Goal: Check status: Verify the current state of an ongoing process or item

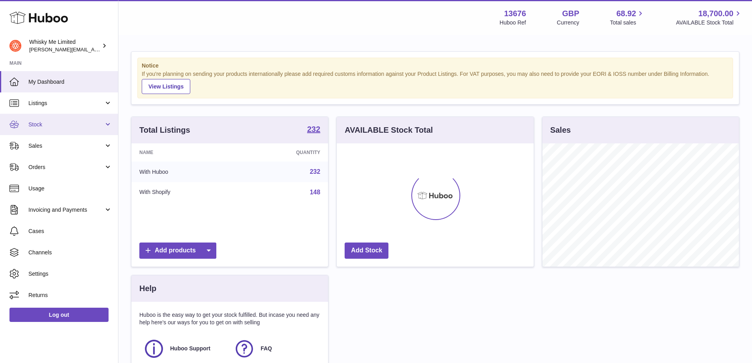
scroll to position [123, 197]
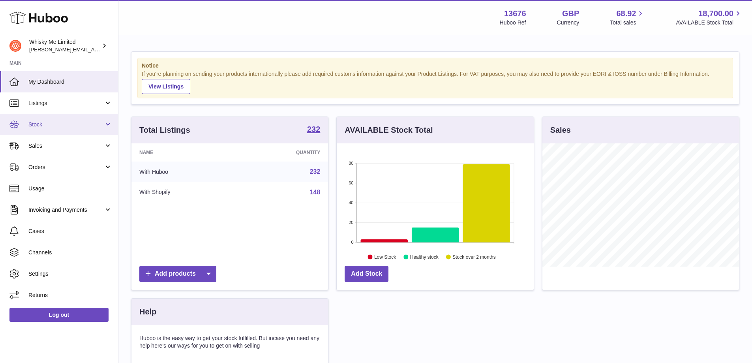
click at [47, 131] on link "Stock" at bounding box center [59, 124] width 118 height 21
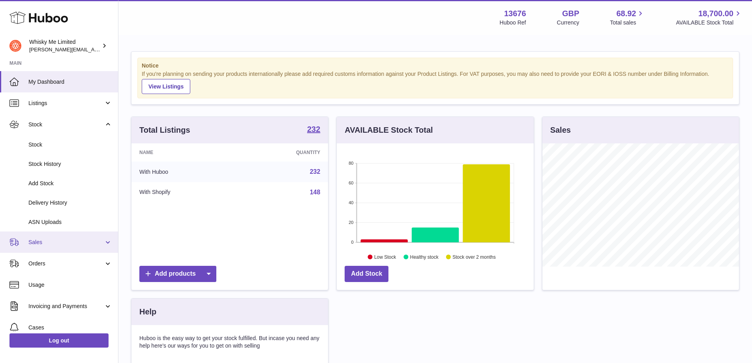
click at [76, 248] on link "Sales" at bounding box center [59, 241] width 118 height 21
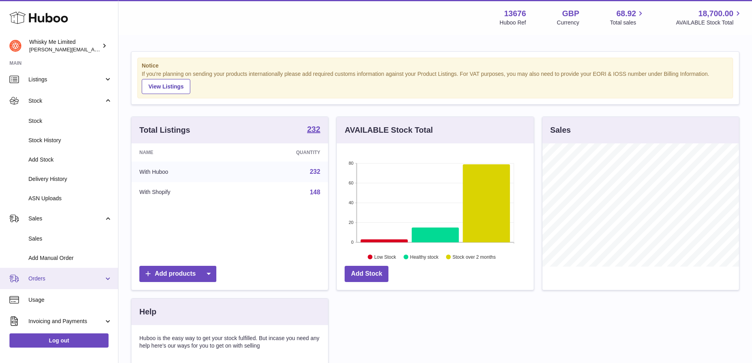
scroll to position [39, 0]
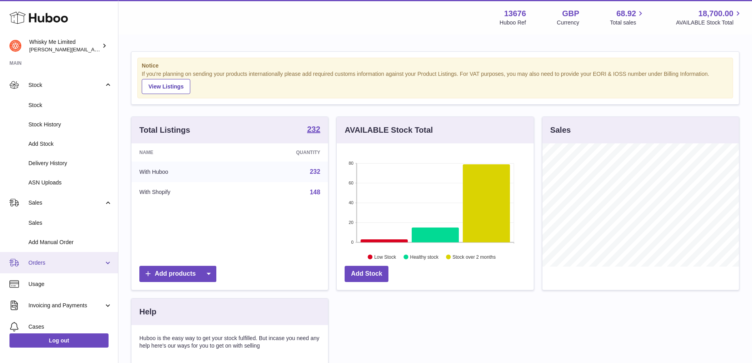
click at [68, 268] on link "Orders" at bounding box center [59, 262] width 118 height 21
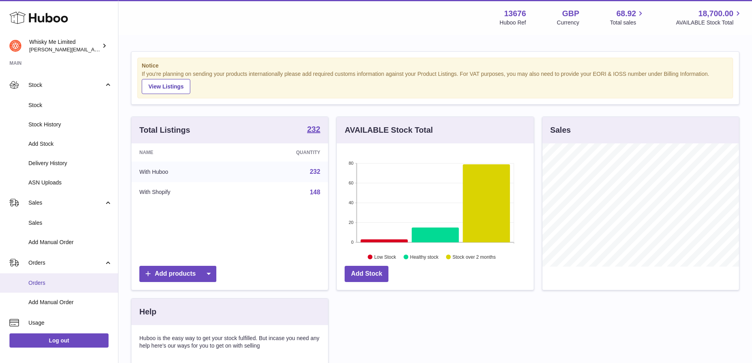
click at [57, 276] on link "Orders" at bounding box center [59, 282] width 118 height 19
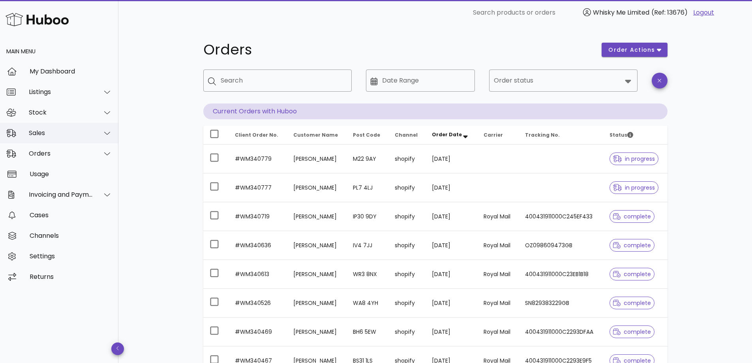
click at [57, 132] on div "Sales" at bounding box center [61, 133] width 64 height 8
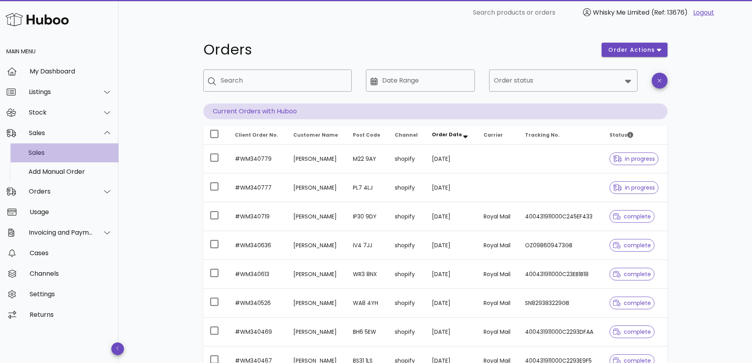
click at [59, 157] on div "Sales" at bounding box center [70, 152] width 84 height 17
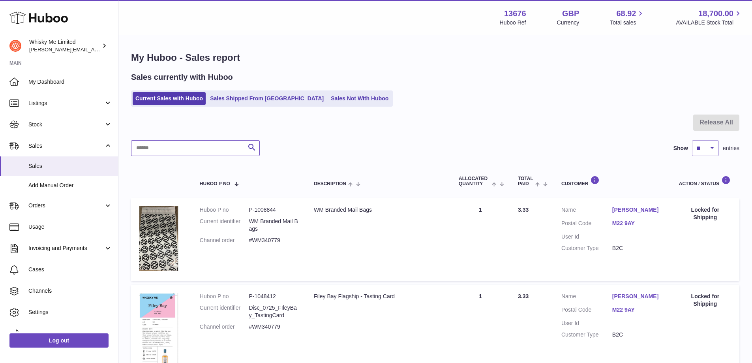
click at [225, 151] on input "text" at bounding box center [195, 148] width 129 height 16
click at [229, 98] on link "Sales Shipped From [GEOGRAPHIC_DATA]" at bounding box center [266, 98] width 119 height 13
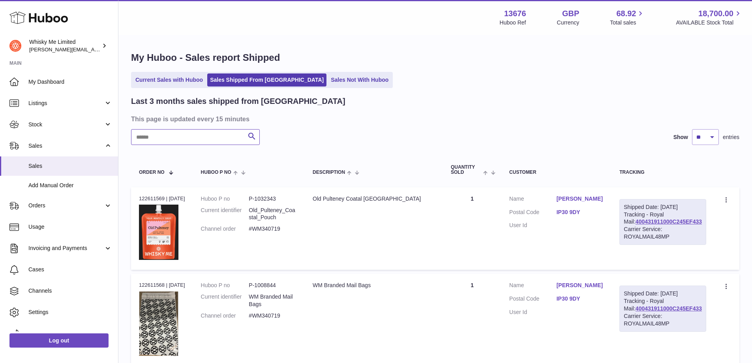
click at [199, 143] on input "text" at bounding box center [195, 137] width 129 height 16
paste input "*******"
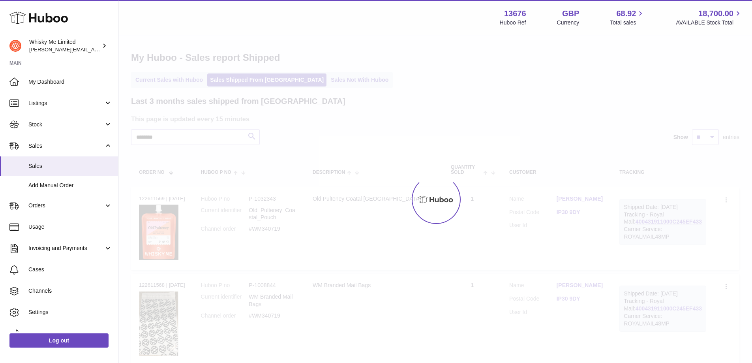
click at [252, 139] on div at bounding box center [435, 199] width 634 height 327
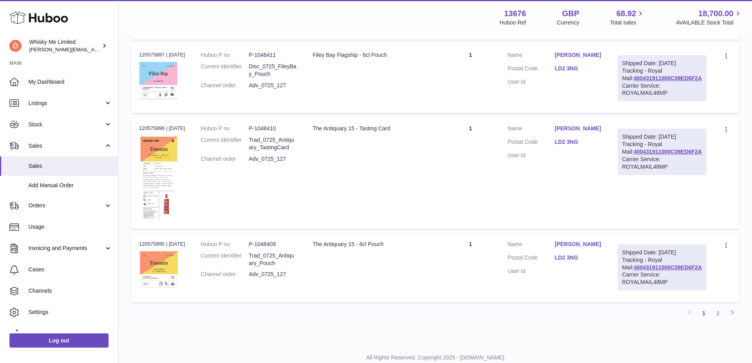
scroll to position [894, 0]
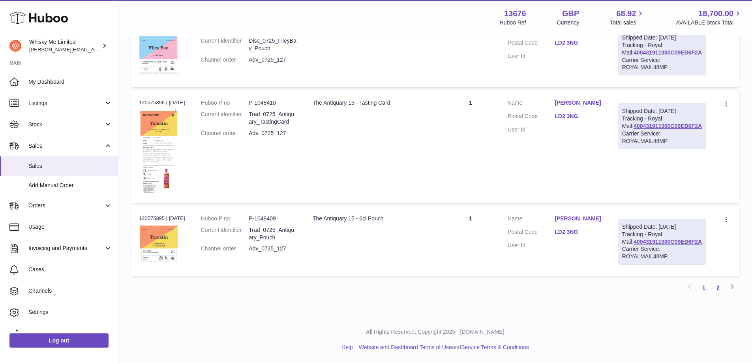
click at [714, 286] on link "2" at bounding box center [718, 287] width 14 height 14
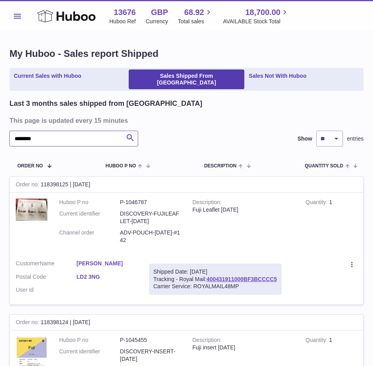
drag, startPoint x: 87, startPoint y: 133, endPoint x: -2, endPoint y: 127, distance: 89.4
click at [0, 127] on html ".st0{fill:#141414;}" at bounding box center [186, 183] width 373 height 366
paste input "*"
type input "********"
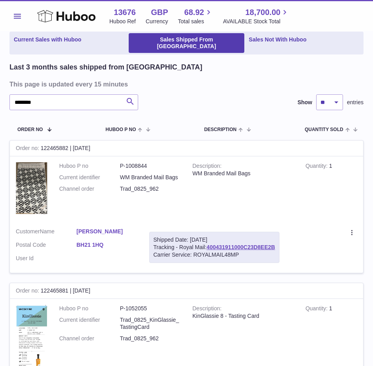
scroll to position [35, 0]
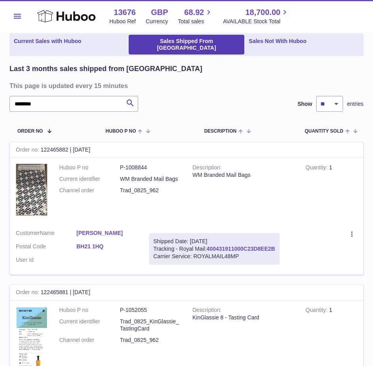
click at [251, 246] on link "400431911000C23D8EE2B" at bounding box center [241, 249] width 69 height 6
